Goal: Task Accomplishment & Management: Manage account settings

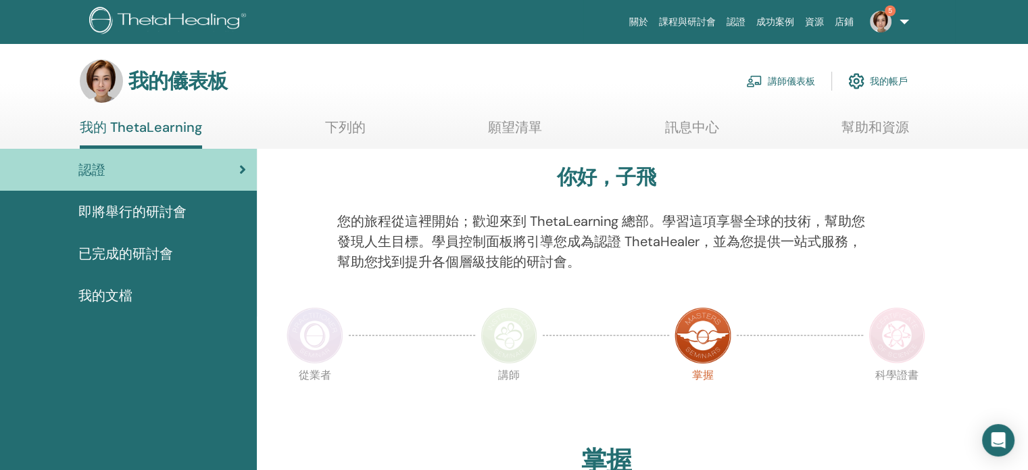
click at [768, 83] on font "講師儀表板" at bounding box center [791, 82] width 47 height 12
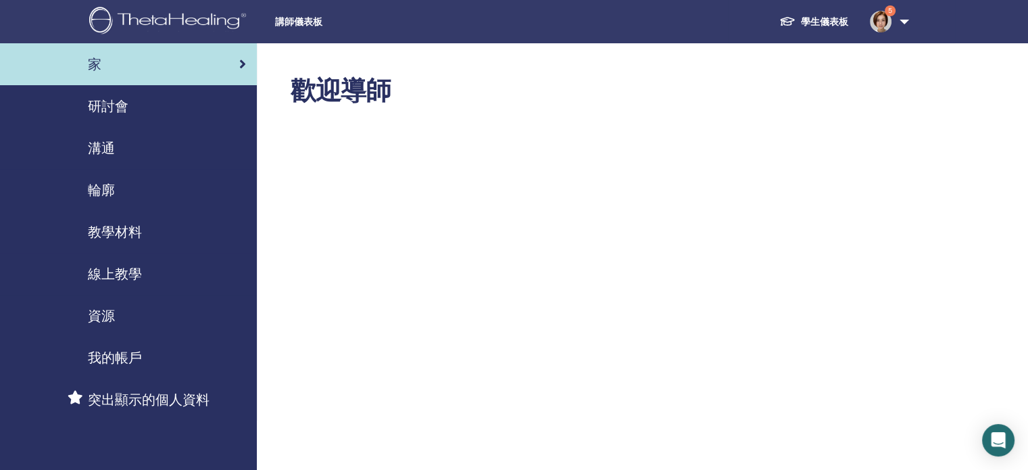
click at [124, 105] on font "研討會" at bounding box center [108, 106] width 41 height 18
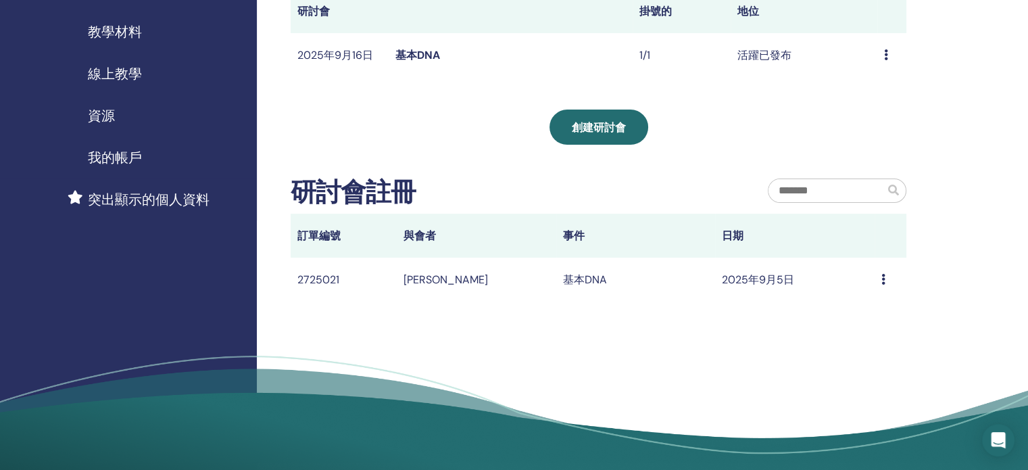
scroll to position [203, 0]
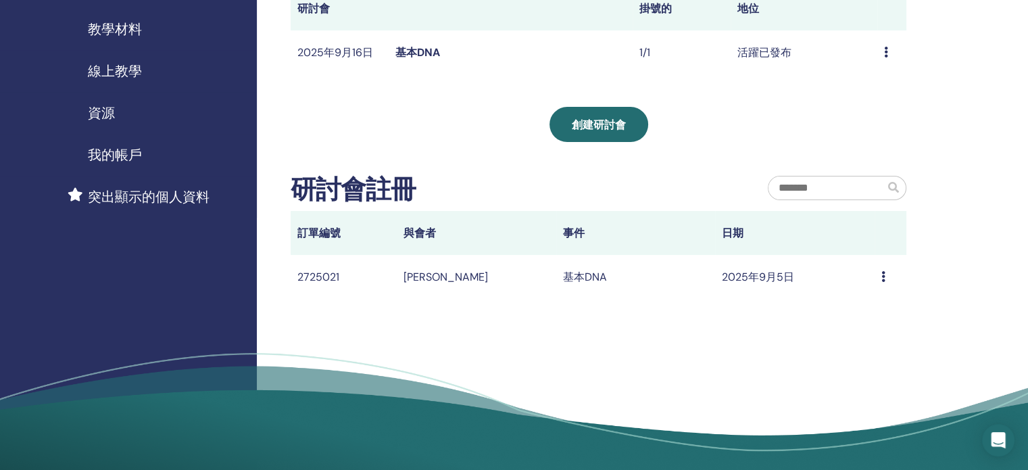
click at [886, 279] on div "訊息" at bounding box center [891, 277] width 18 height 16
click at [882, 278] on icon at bounding box center [884, 276] width 4 height 11
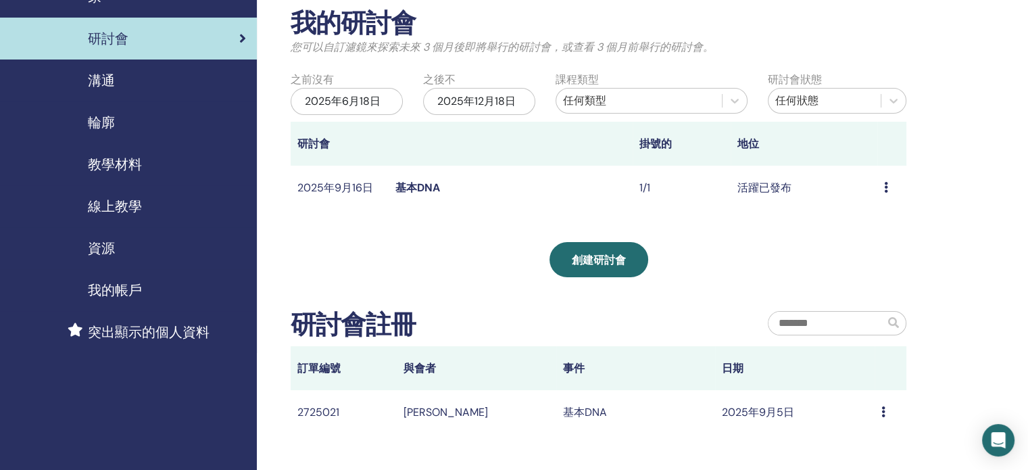
scroll to position [68, 0]
click at [884, 191] on icon at bounding box center [886, 187] width 4 height 11
click at [956, 275] on div "我的研討會 您可以自訂濾鏡來探索未來 [DATE]即將舉行的研討會，或查看 [DATE]舉行的研討會。 之前沒有 [DATE][DATE]不 [DATE] 課…" at bounding box center [642, 300] width 771 height 648
click at [424, 192] on font "基本DNA" at bounding box center [417, 188] width 45 height 14
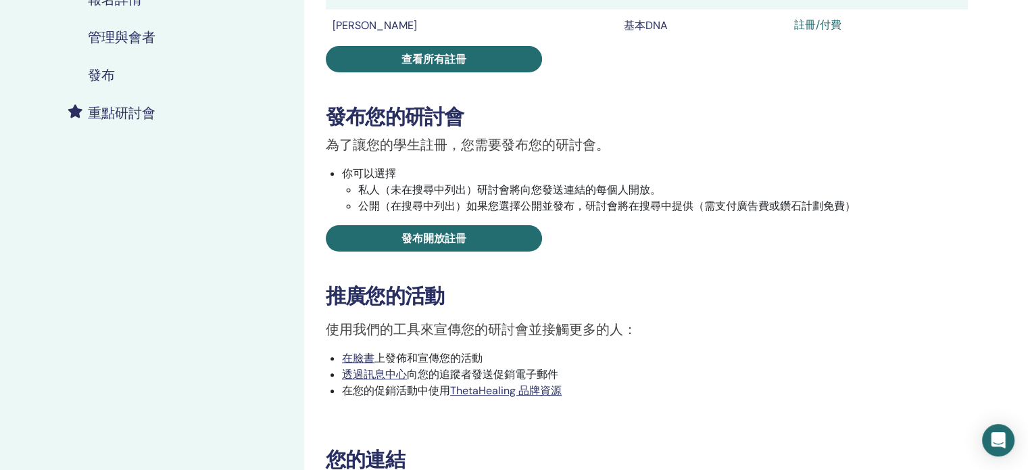
scroll to position [135, 0]
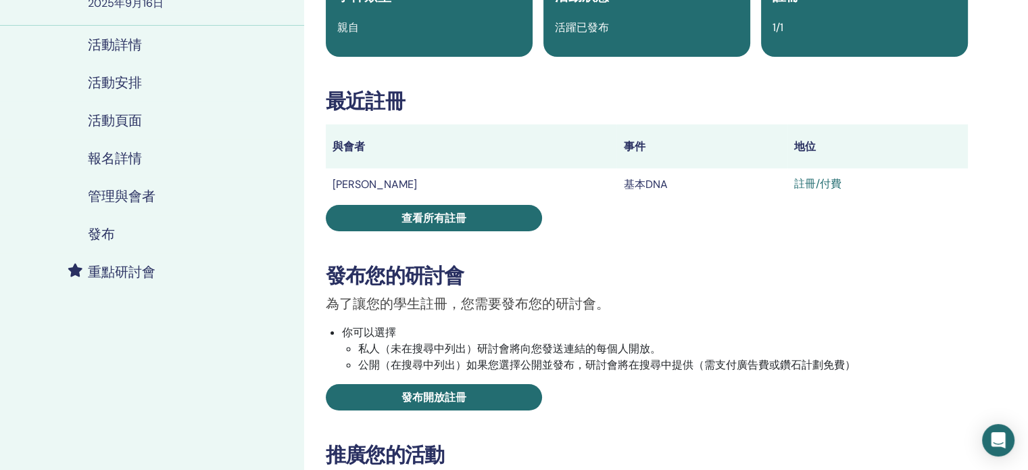
click at [794, 189] on font "註冊/付費" at bounding box center [817, 183] width 47 height 14
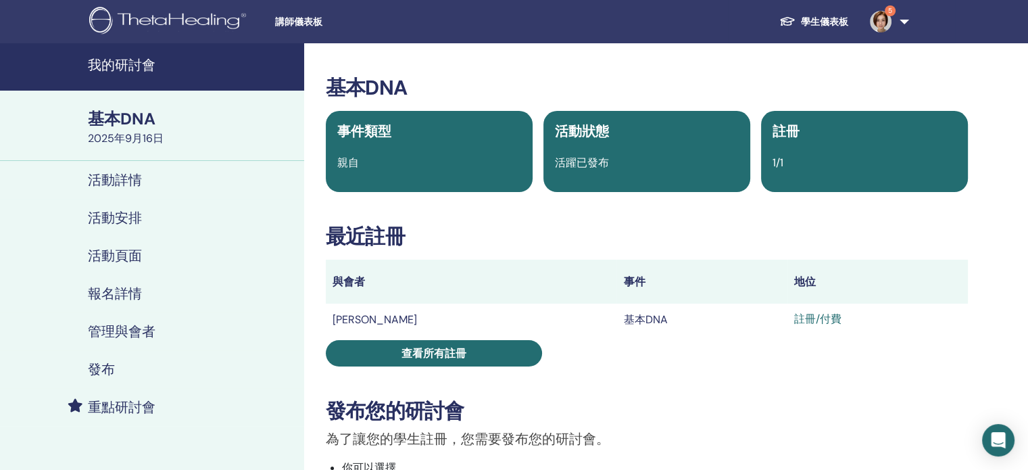
click at [454, 371] on div "基本DNA 事件類型 親自 活動狀態 活躍已發布 註冊 1/1 最近註冊 與會者 事件 地位 曹子瑜 基本DNA 註冊/付費 查看所有註冊 發布您的研討會 為…" at bounding box center [646, 450] width 669 height 748
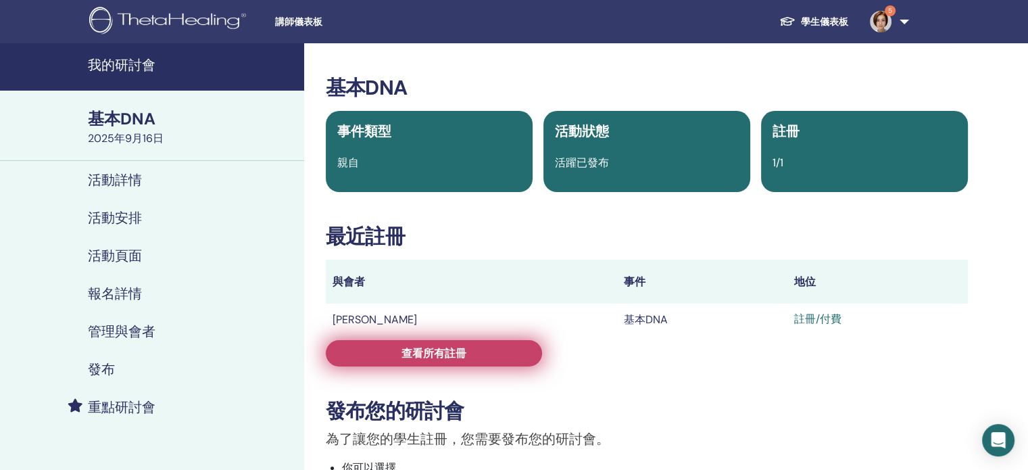
click at [461, 348] on font "查看所有註冊" at bounding box center [434, 353] width 65 height 14
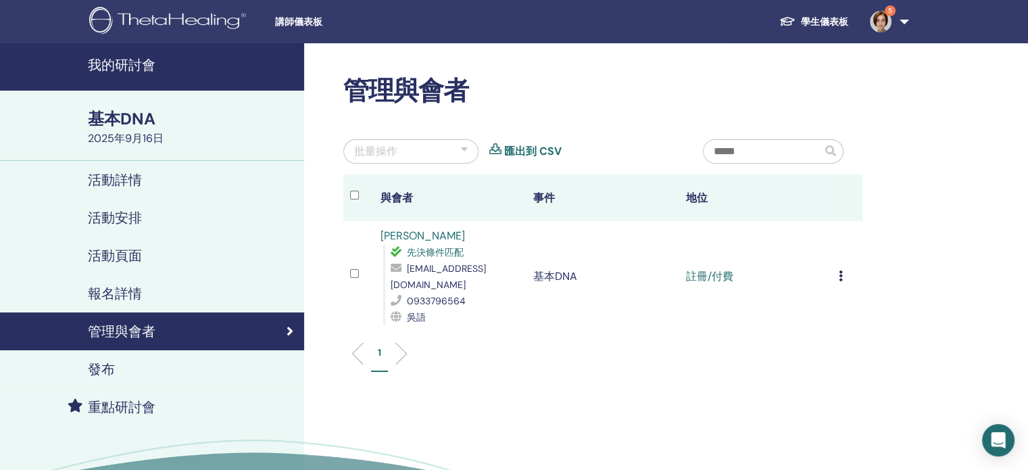
click at [839, 280] on icon at bounding box center [841, 275] width 4 height 11
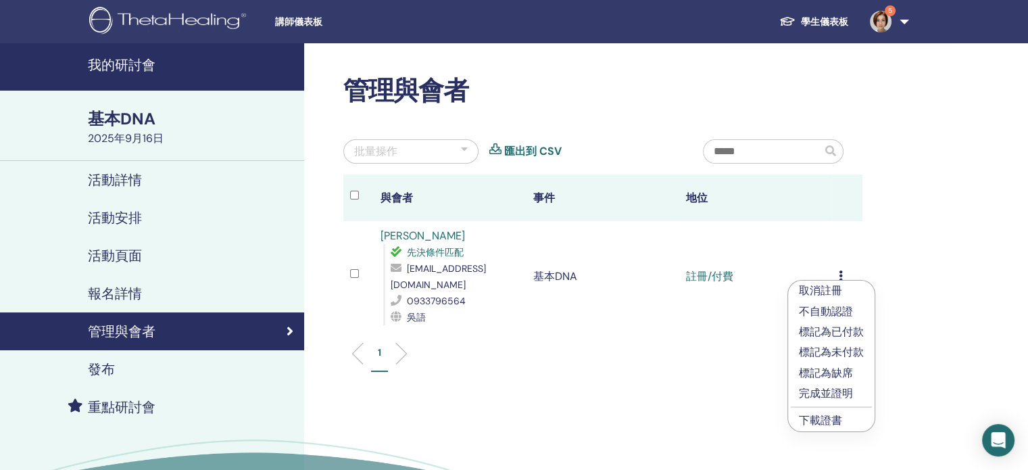
click at [840, 394] on font "完成並證明" at bounding box center [826, 393] width 54 height 14
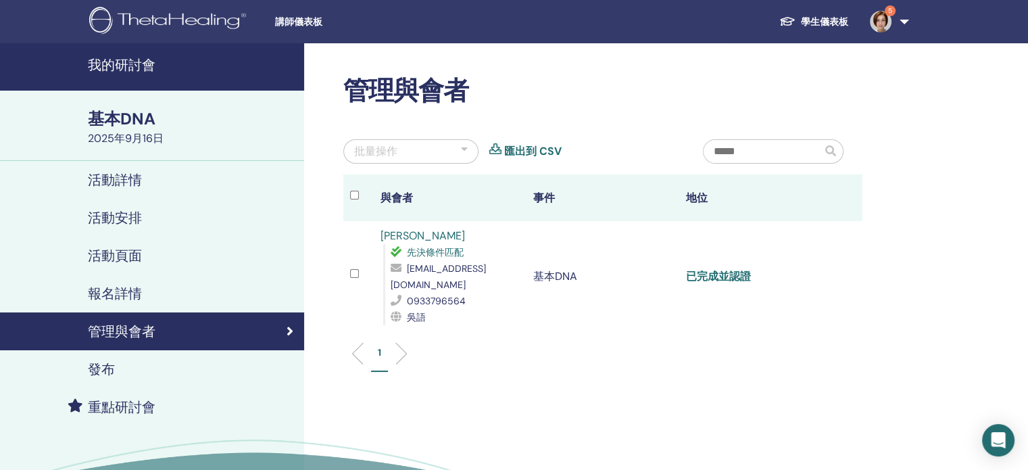
click at [717, 281] on font "已完成並認證" at bounding box center [718, 276] width 65 height 14
